Goal: Information Seeking & Learning: Find specific fact

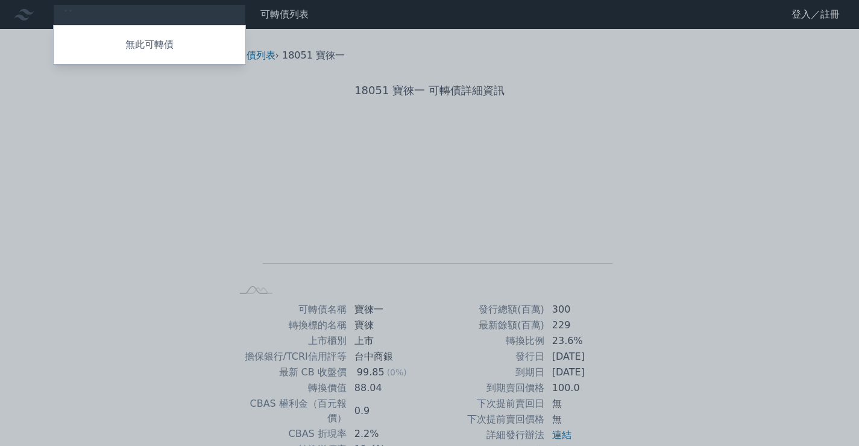
type input "ˇ"
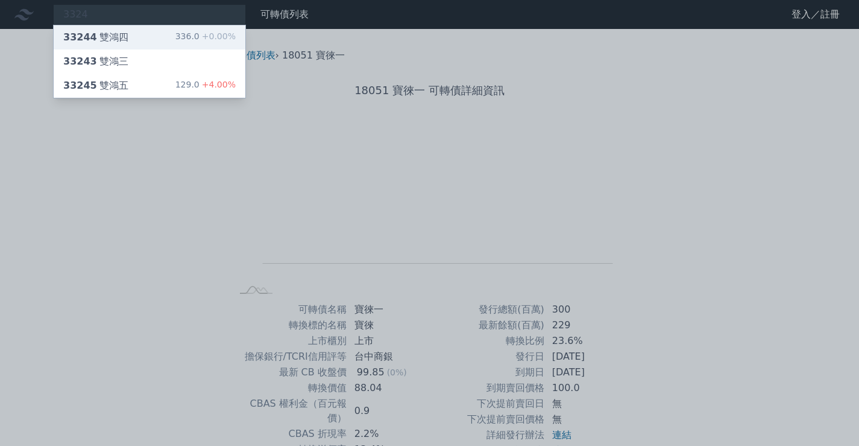
type input "3324"
click at [160, 31] on div "33244 雙鴻四 336.0 +0.00%" at bounding box center [150, 37] width 192 height 24
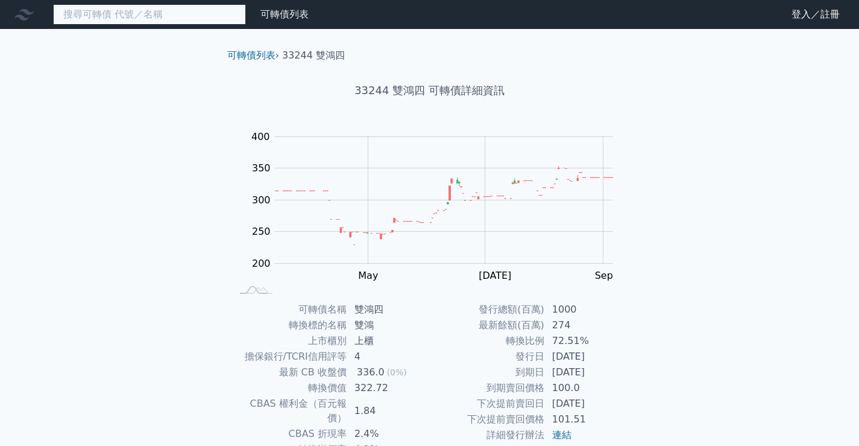
click at [142, 11] on input at bounding box center [149, 14] width 193 height 21
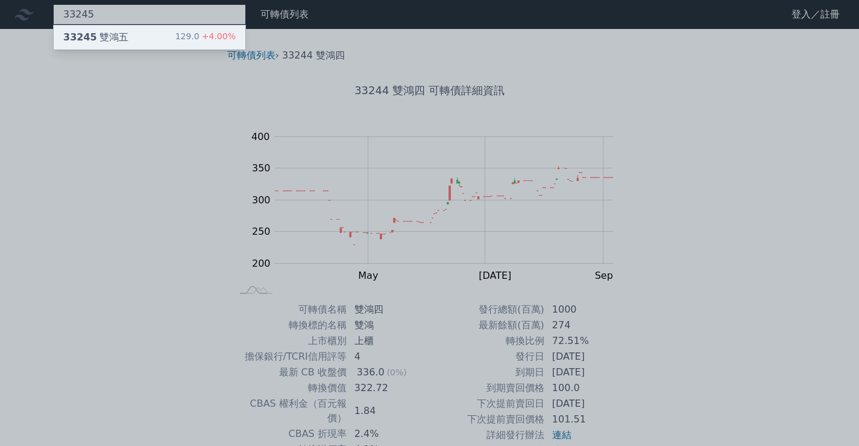
type input "33245"
click at [130, 39] on div "33245 雙鴻五 129.0 +4.00%" at bounding box center [150, 37] width 192 height 24
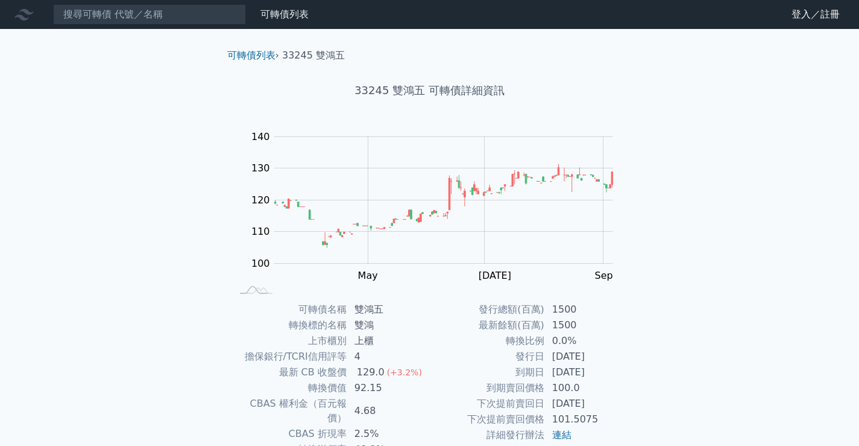
click at [192, 30] on div "可轉債列表 財務數據 可轉債列表 財務數據 登入／註冊 登入／註冊 可轉債列表 › 33245 雙鴻五 33245 雙鴻五 可轉債詳細資訊 Zoom Out …" at bounding box center [429, 286] width 859 height 573
click at [188, 14] on input at bounding box center [149, 14] width 193 height 21
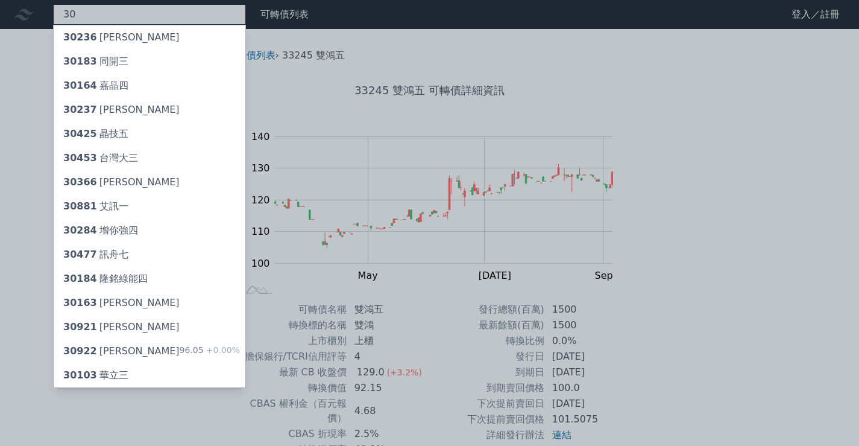
type input "3"
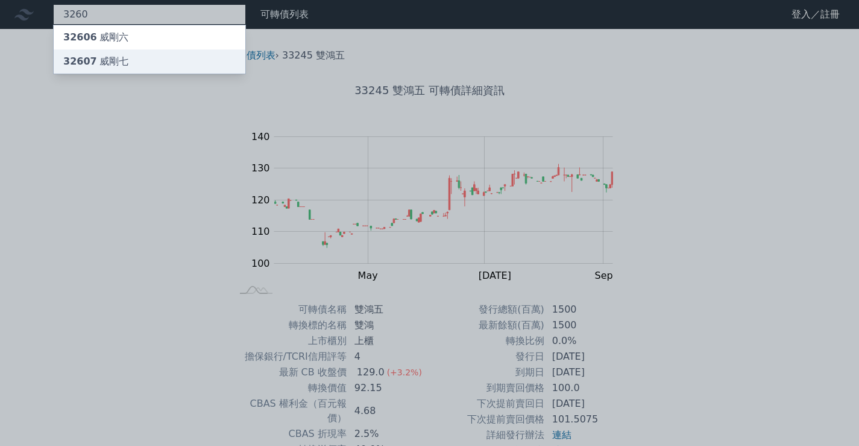
type input "3260"
click at [167, 53] on div "32607 威剛七" at bounding box center [150, 61] width 192 height 24
